Goal: Task Accomplishment & Management: Complete application form

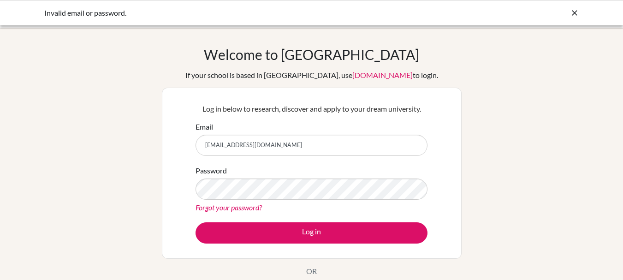
scroll to position [94, 0]
click at [572, 12] on icon at bounding box center [574, 12] width 9 height 9
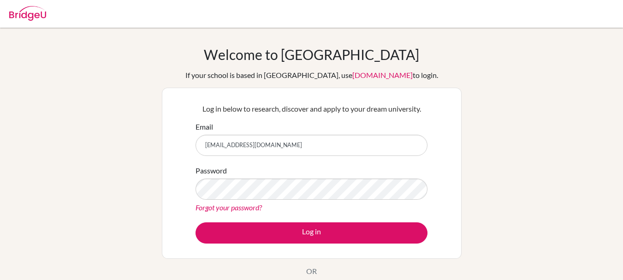
click at [257, 206] on link "Forgot your password?" at bounding box center [229, 207] width 66 height 9
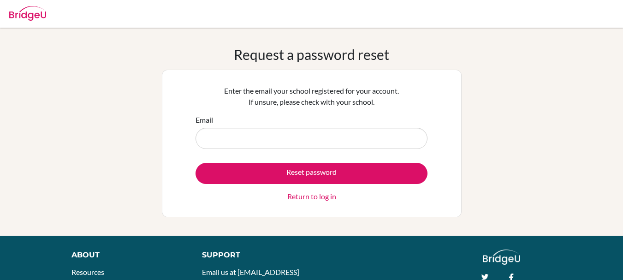
click at [324, 132] on input "Email" at bounding box center [312, 138] width 232 height 21
type input "[EMAIL_ADDRESS][DOMAIN_NAME]"
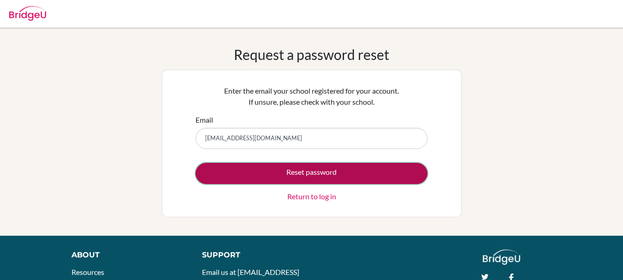
click at [296, 175] on button "Reset password" at bounding box center [312, 173] width 232 height 21
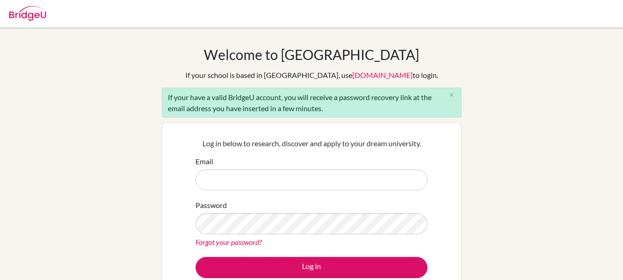
type input "[EMAIL_ADDRESS][DOMAIN_NAME]"
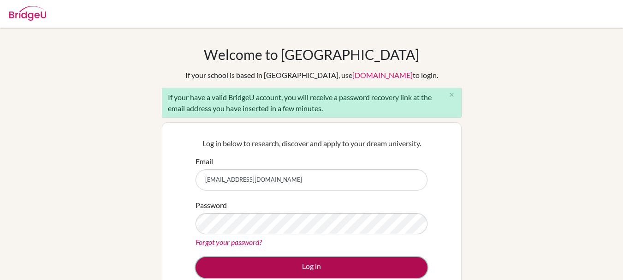
click at [317, 270] on button "Log in" at bounding box center [312, 267] width 232 height 21
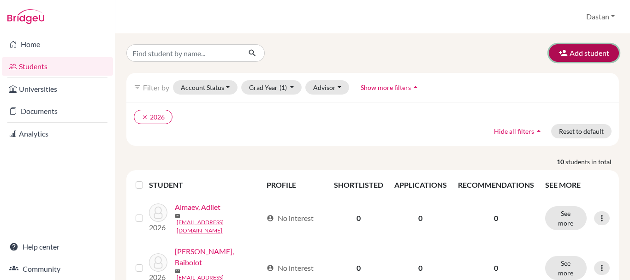
click at [564, 54] on button "Add student" at bounding box center [584, 53] width 70 height 18
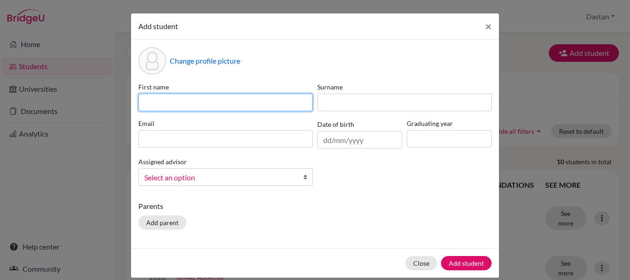
click at [223, 101] on input at bounding box center [225, 103] width 174 height 18
type input "Alisher Ruslanovich"
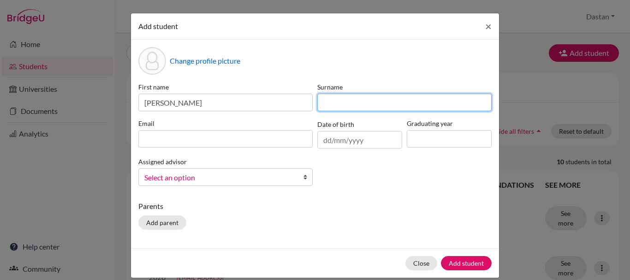
click at [339, 102] on input at bounding box center [404, 103] width 174 height 18
type input "Ruslanov"
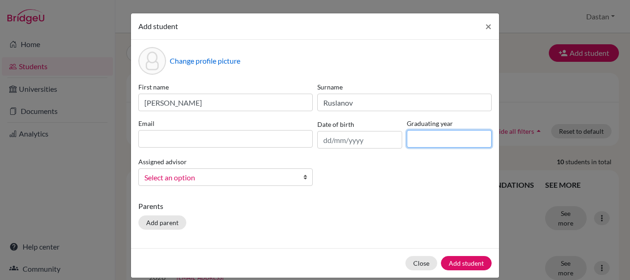
click at [414, 138] on input at bounding box center [449, 139] width 85 height 18
type input "2026"
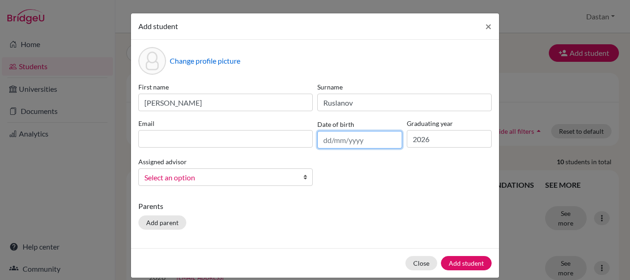
click at [323, 138] on input "text" at bounding box center [359, 140] width 85 height 18
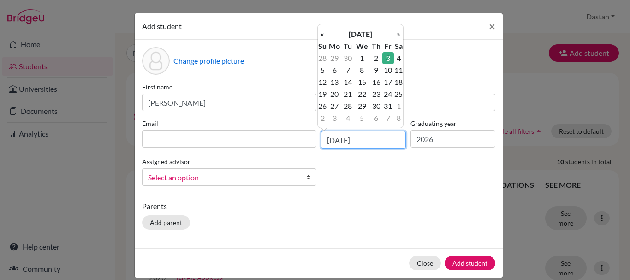
type input "03/10/2008"
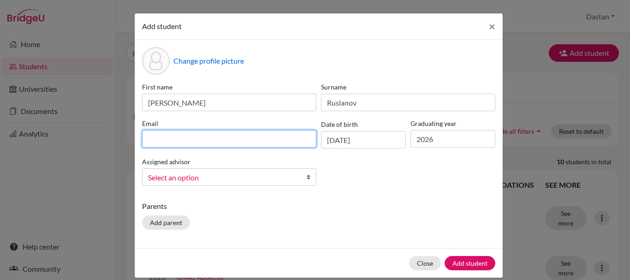
click at [252, 142] on input at bounding box center [229, 139] width 174 height 18
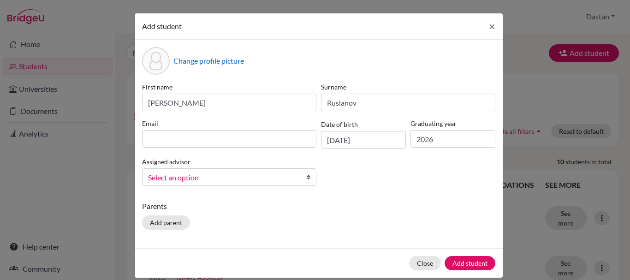
click at [275, 180] on link "Select an option" at bounding box center [229, 177] width 174 height 18
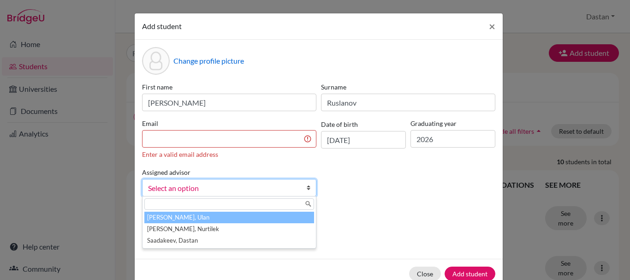
click at [289, 175] on div "Assigned advisor Akymbekov, Ulan Orozaliev, Nurtilek Saadakeev, Dastan Select a…" at bounding box center [229, 182] width 179 height 30
click at [284, 186] on span "Select an option" at bounding box center [223, 188] width 150 height 12
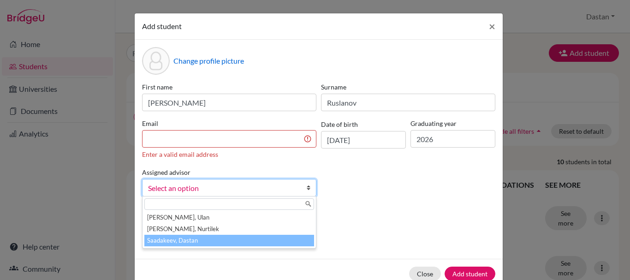
click at [240, 238] on li "Saadakeev, Dastan" at bounding box center [229, 241] width 170 height 12
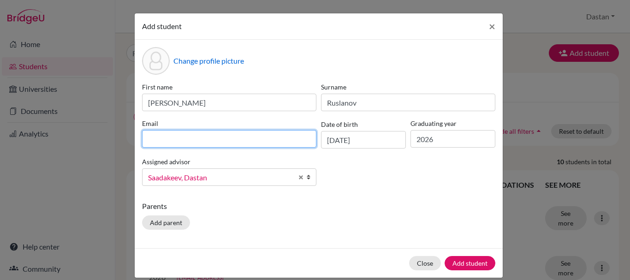
click at [229, 140] on input at bounding box center [229, 139] width 174 height 18
type input "alisherruslanov97@gmail.com"
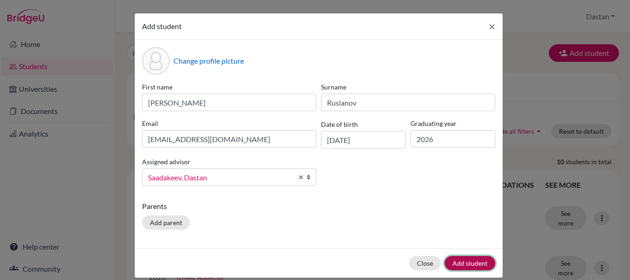
click at [459, 261] on button "Add student" at bounding box center [470, 263] width 51 height 14
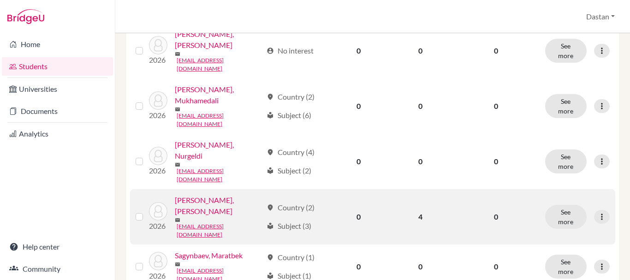
scroll to position [392, 0]
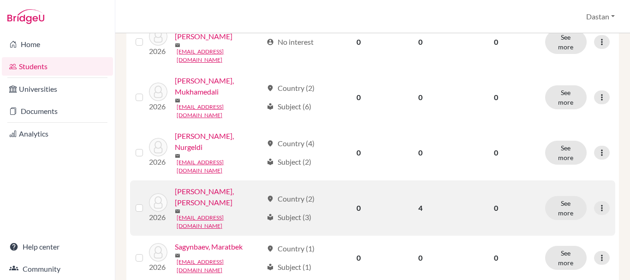
click at [202, 241] on link "Sagynbaev, Maratbek" at bounding box center [209, 246] width 68 height 11
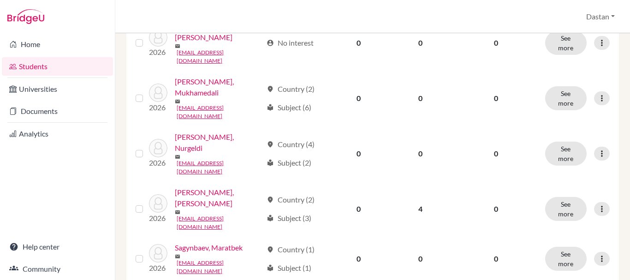
scroll to position [392, 0]
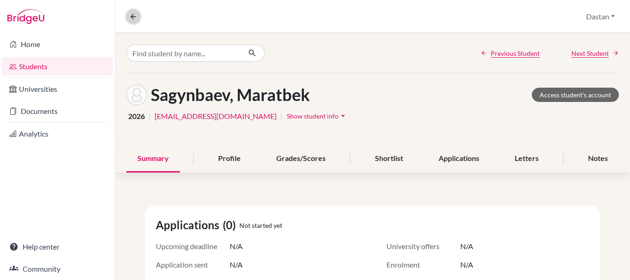
click at [133, 20] on icon at bounding box center [133, 16] width 8 height 8
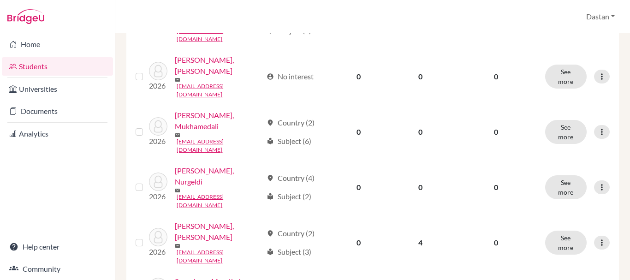
scroll to position [392, 0]
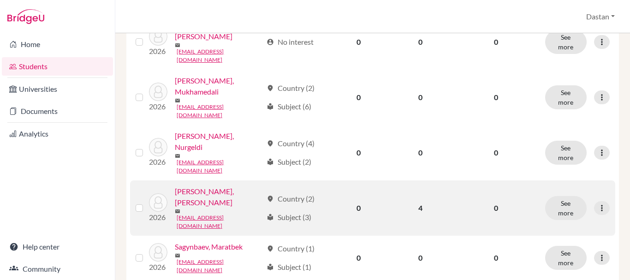
click at [207, 186] on link "[PERSON_NAME], [PERSON_NAME]" at bounding box center [219, 197] width 88 height 22
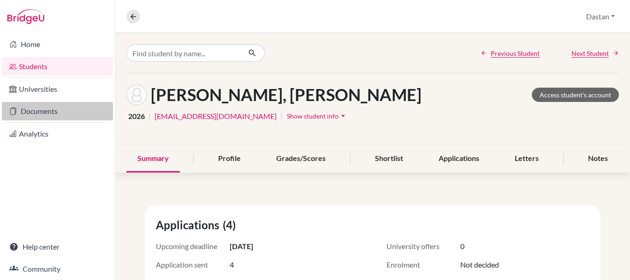
click at [30, 103] on link "Documents" at bounding box center [57, 111] width 111 height 18
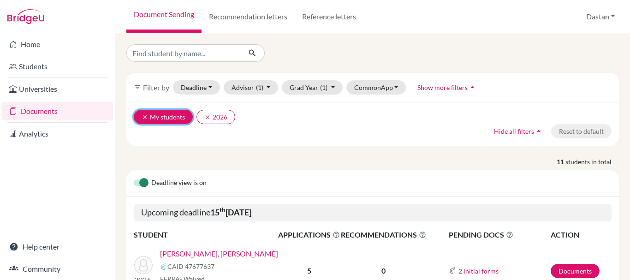
click at [143, 117] on icon "clear" at bounding box center [145, 117] width 6 height 6
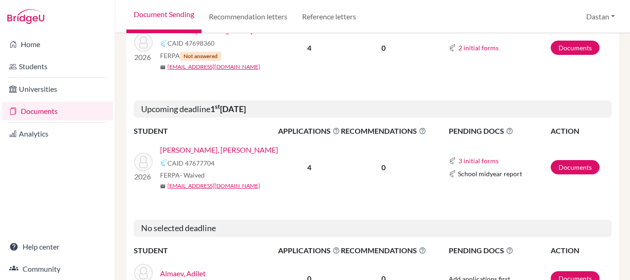
scroll to position [282, 0]
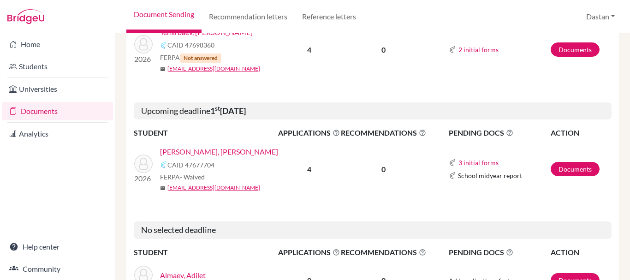
click at [243, 150] on link "[PERSON_NAME], [PERSON_NAME]" at bounding box center [219, 151] width 118 height 11
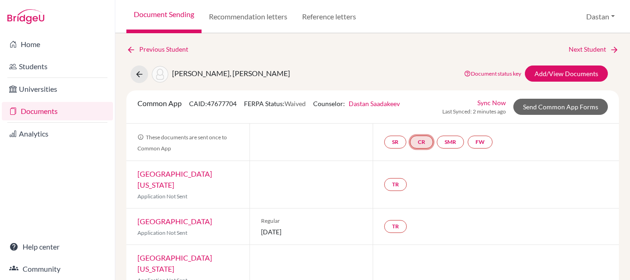
click at [418, 142] on link "CR" at bounding box center [421, 142] width 23 height 13
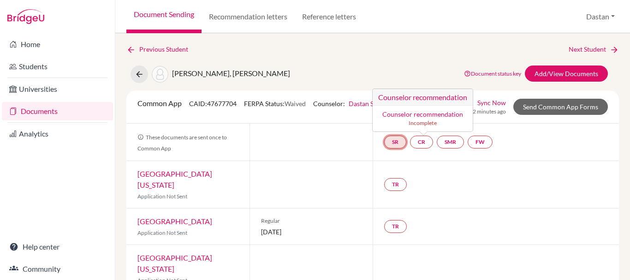
click at [390, 139] on link "SR" at bounding box center [395, 142] width 22 height 13
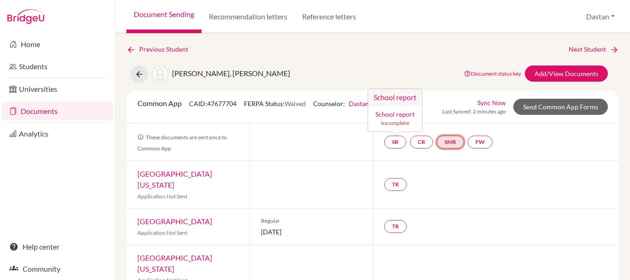
click at [446, 138] on link "SMR" at bounding box center [450, 142] width 27 height 13
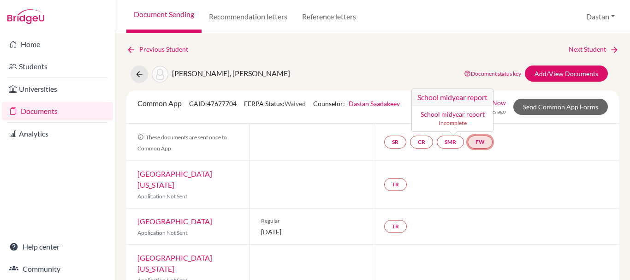
click at [475, 141] on link "FW" at bounding box center [480, 142] width 25 height 13
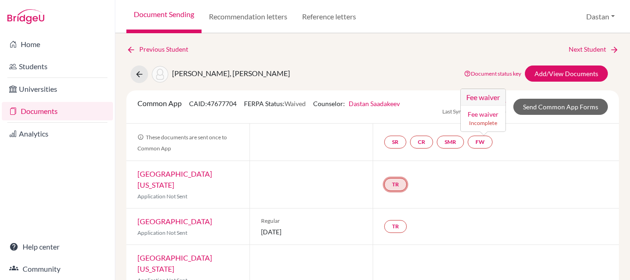
click at [385, 182] on link "TR" at bounding box center [395, 184] width 23 height 13
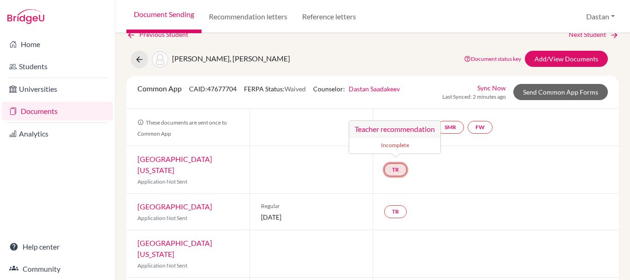
scroll to position [37, 0]
